Goal: Book appointment/travel/reservation

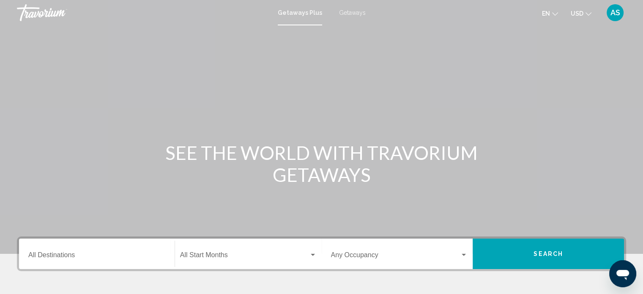
click at [590, 14] on icon "Change currency" at bounding box center [589, 13] width 6 height 3
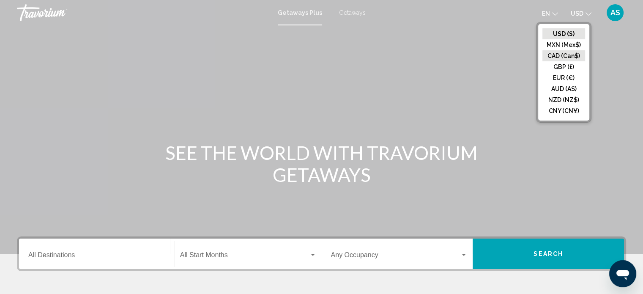
click at [555, 53] on button "CAD (Can$)" at bounding box center [564, 55] width 43 height 11
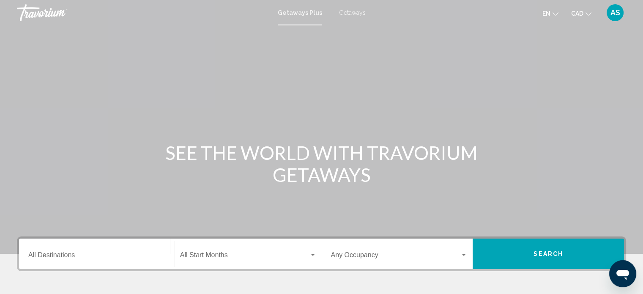
scroll to position [7, 0]
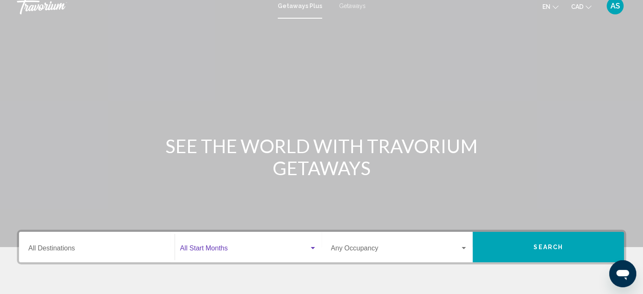
click at [313, 247] on div "Search widget" at bounding box center [313, 248] width 8 height 7
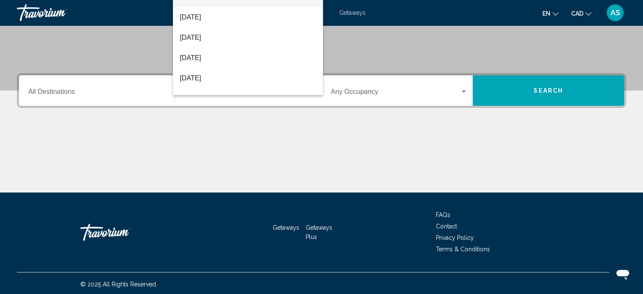
scroll to position [165, 0]
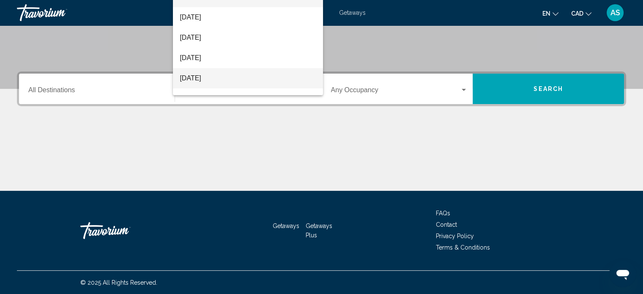
click at [211, 79] on span "[DATE]" at bounding box center [248, 78] width 137 height 20
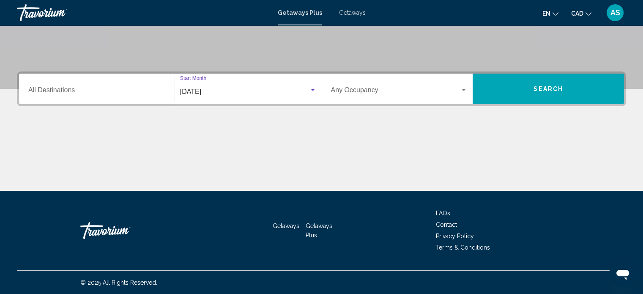
click at [465, 89] on div "Search widget" at bounding box center [464, 90] width 4 height 2
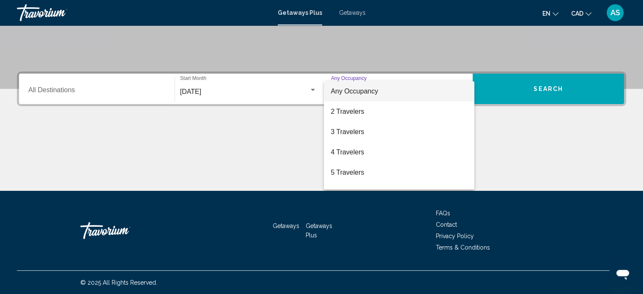
click at [386, 93] on span "Any Occupancy" at bounding box center [399, 91] width 137 height 20
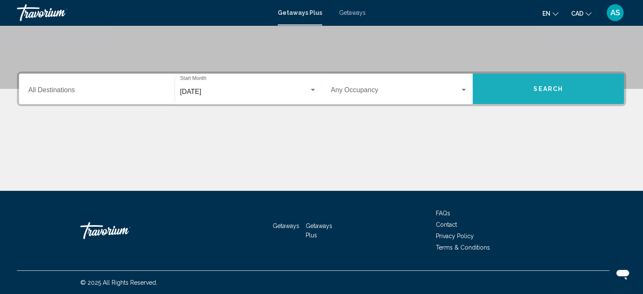
click at [526, 87] on button "Search" at bounding box center [548, 89] width 151 height 30
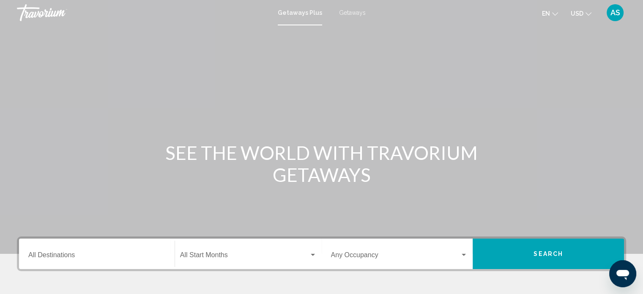
click at [269, 27] on div "Main content" at bounding box center [321, 127] width 643 height 254
click at [273, 31] on div "Main content" at bounding box center [321, 127] width 643 height 254
click at [273, 30] on div "Main content" at bounding box center [321, 127] width 643 height 254
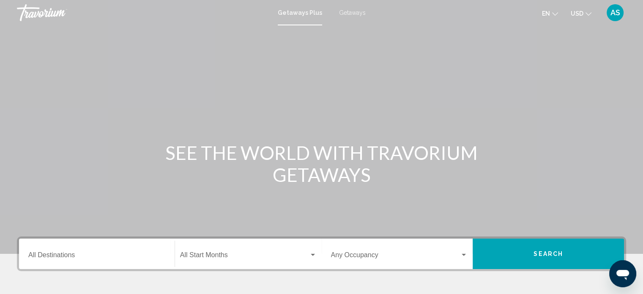
click at [273, 30] on div "Main content" at bounding box center [321, 127] width 643 height 254
click at [306, 10] on span "Getaways Plus" at bounding box center [300, 12] width 44 height 7
click at [311, 252] on div "Search widget" at bounding box center [313, 255] width 8 height 7
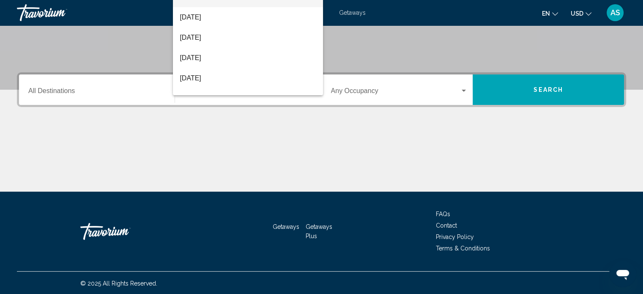
scroll to position [165, 0]
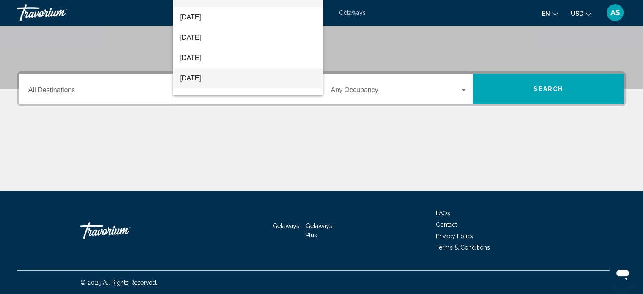
click at [217, 81] on span "[DATE]" at bounding box center [248, 78] width 137 height 20
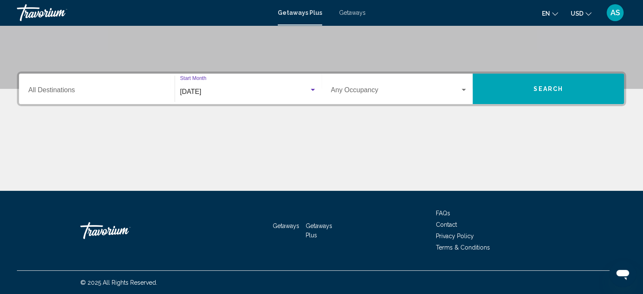
click at [587, 18] on button "USD USD ($) MXN (Mex$) CAD (Can$) GBP (£) EUR (€) AUD (A$) NZD (NZ$) CNY (CN¥)" at bounding box center [581, 13] width 21 height 12
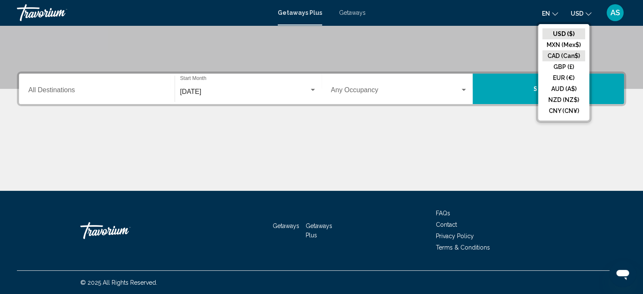
click at [567, 55] on button "CAD (Can$)" at bounding box center [564, 55] width 43 height 11
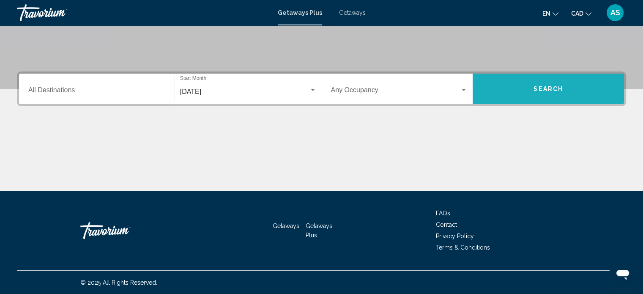
click at [557, 91] on span "Search" at bounding box center [549, 89] width 30 height 7
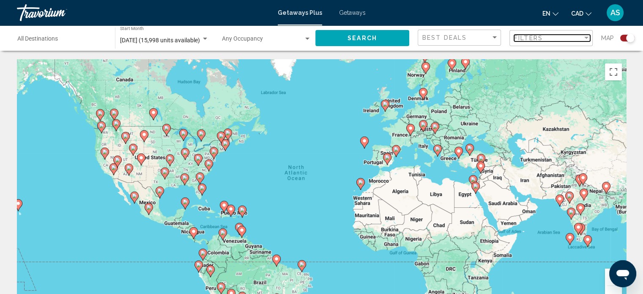
click at [586, 37] on div "Filter" at bounding box center [586, 38] width 4 height 2
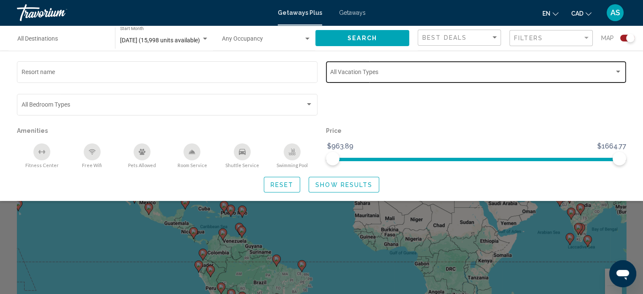
click at [617, 66] on div "Vacation Types All Vacation Types" at bounding box center [476, 71] width 292 height 23
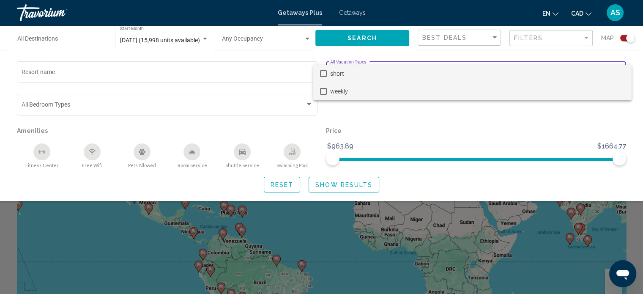
click at [323, 90] on mat-pseudo-checkbox at bounding box center [323, 91] width 7 height 7
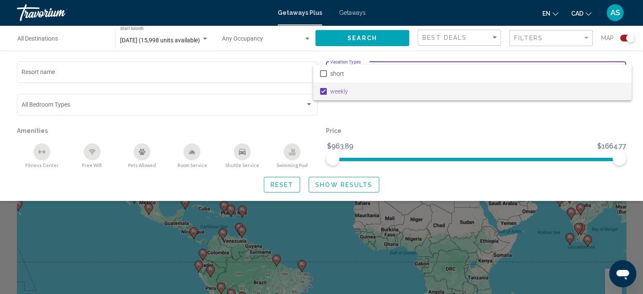
click at [340, 184] on div at bounding box center [321, 147] width 643 height 294
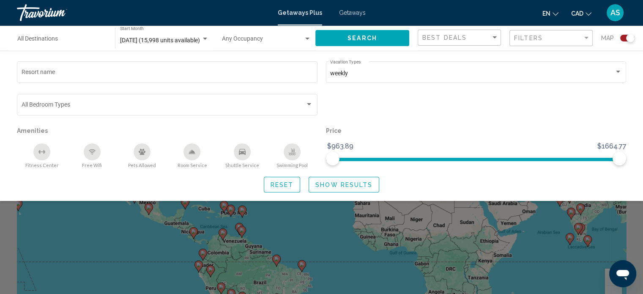
click at [269, 183] on button "Reset" at bounding box center [282, 185] width 37 height 16
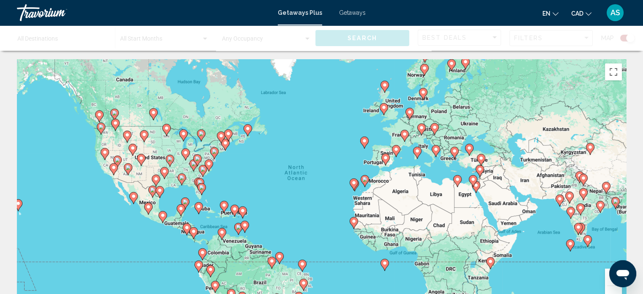
scroll to position [4, 0]
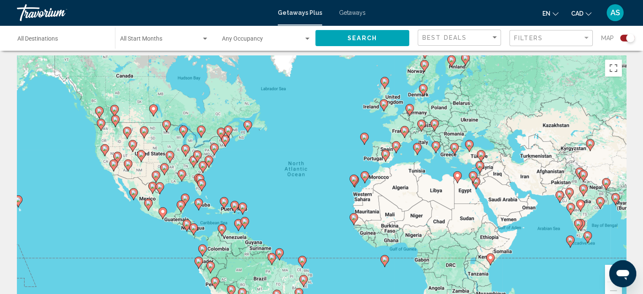
click at [385, 154] on image "Main content" at bounding box center [385, 153] width 5 height 5
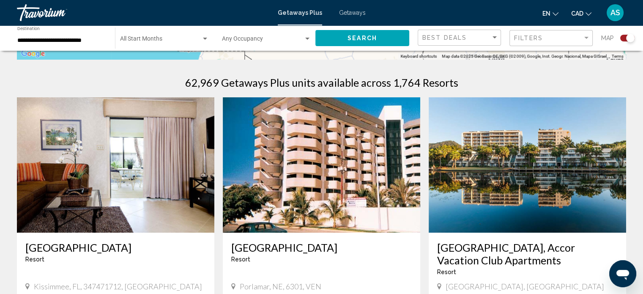
scroll to position [164, 0]
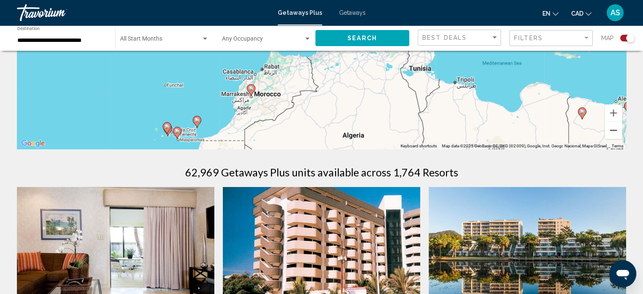
click at [614, 129] on button "Zoom out" at bounding box center [613, 130] width 17 height 17
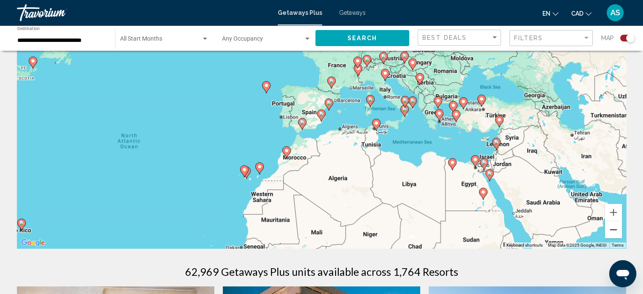
scroll to position [55, 0]
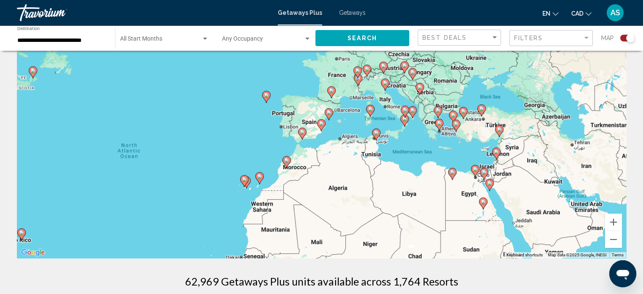
click at [98, 146] on div "To activate drag with keyboard, press Alt + Enter. Once in keyboard drag state,…" at bounding box center [321, 131] width 609 height 254
click at [496, 36] on div "Sort by" at bounding box center [495, 37] width 4 height 2
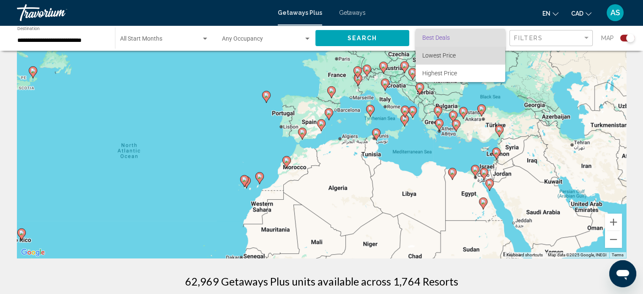
click at [448, 55] on span "Lowest Price" at bounding box center [438, 55] width 33 height 7
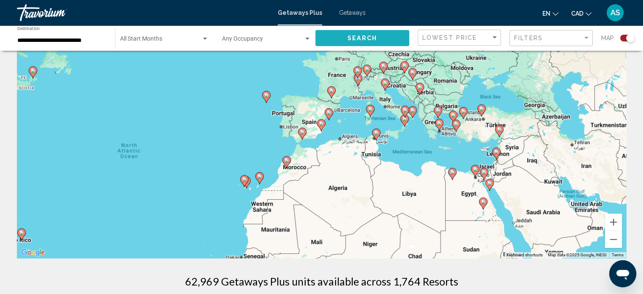
click at [381, 38] on button "Search" at bounding box center [362, 38] width 94 height 16
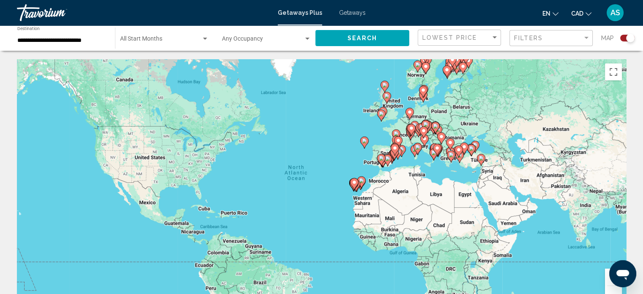
click at [90, 41] on input "**********" at bounding box center [61, 40] width 89 height 7
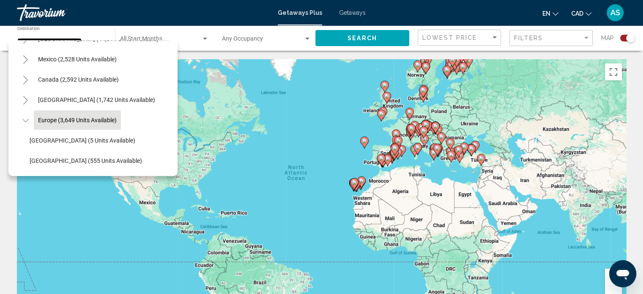
scroll to position [25, 0]
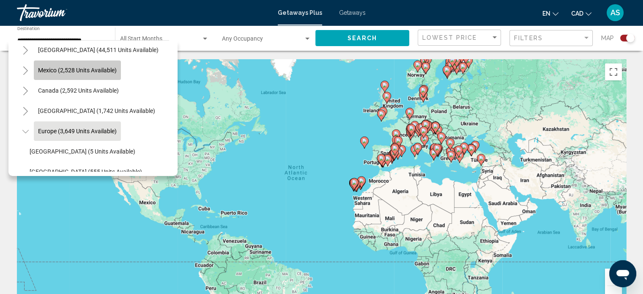
click at [62, 70] on span "Mexico (2,528 units available)" at bounding box center [77, 70] width 79 height 7
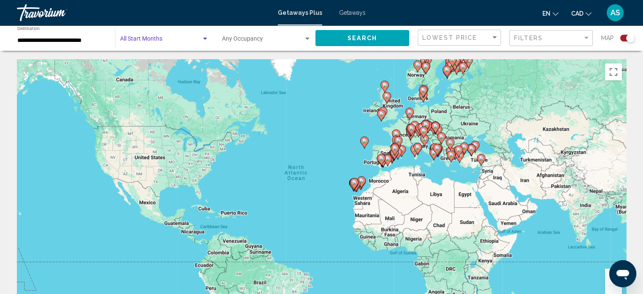
click at [206, 38] on div "Search widget" at bounding box center [205, 39] width 4 height 2
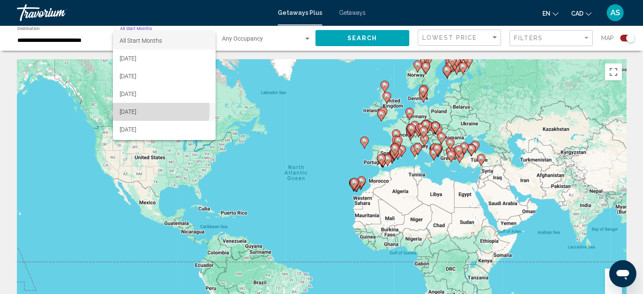
click at [142, 110] on span "[DATE]" at bounding box center [164, 112] width 89 height 18
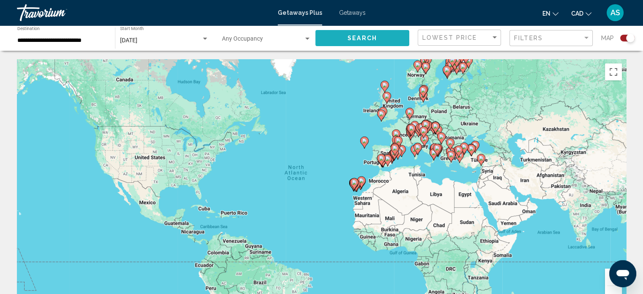
click at [363, 38] on span "Search" at bounding box center [363, 38] width 30 height 7
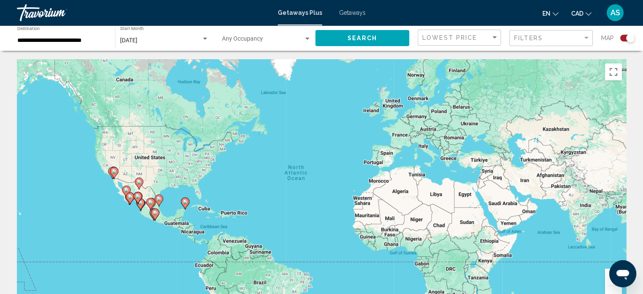
click at [185, 201] on image "Main content" at bounding box center [185, 201] width 5 height 5
type input "**********"
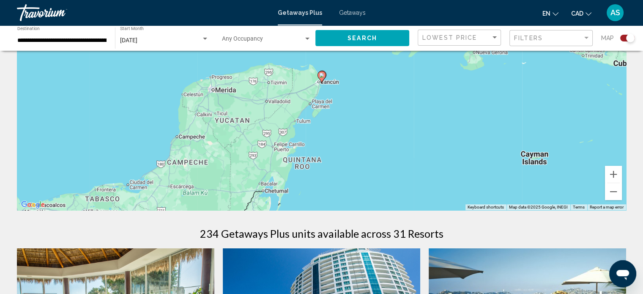
scroll to position [101, 0]
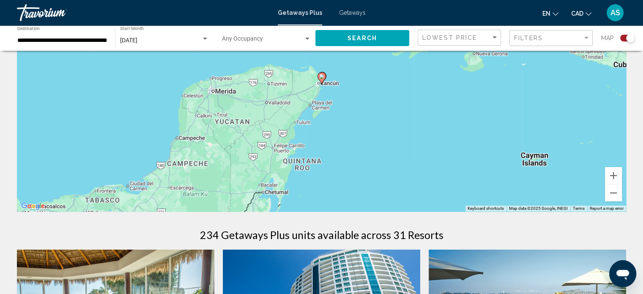
click at [322, 80] on icon "Main content" at bounding box center [322, 78] width 8 height 11
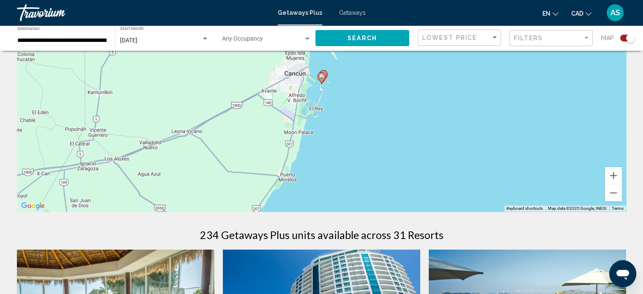
click at [322, 79] on icon "Main content" at bounding box center [322, 78] width 8 height 11
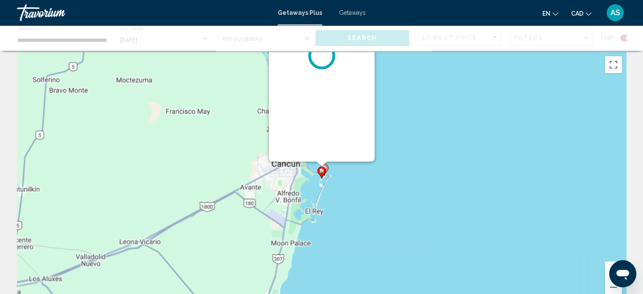
scroll to position [0, 0]
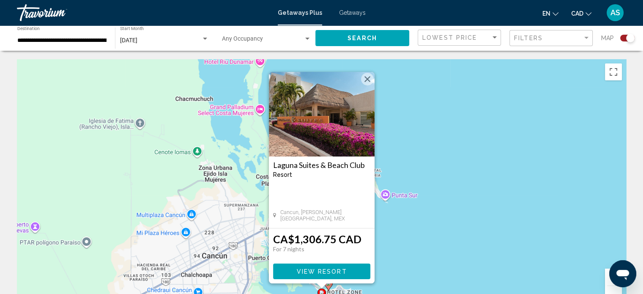
click at [306, 272] on span "View Resort" at bounding box center [321, 271] width 50 height 7
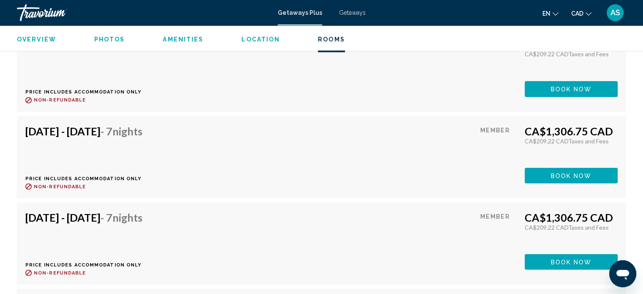
scroll to position [1512, 0]
